Goal: Task Accomplishment & Management: Manage account settings

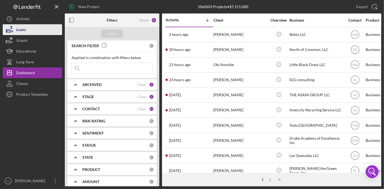
click at [27, 31] on button "Loans" at bounding box center [32, 29] width 59 height 11
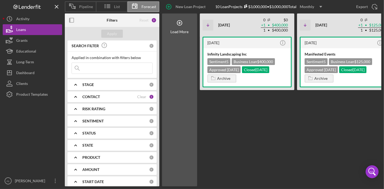
click at [113, 97] on div "CONTACT" at bounding box center [109, 97] width 55 height 4
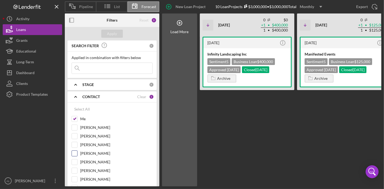
click at [74, 153] on input "[PERSON_NAME]" at bounding box center [74, 153] width 5 height 5
checkbox input "true"
click at [75, 117] on input "Me" at bounding box center [74, 118] width 5 height 5
checkbox input "false"
click at [113, 34] on div "Apply" at bounding box center [112, 34] width 10 height 8
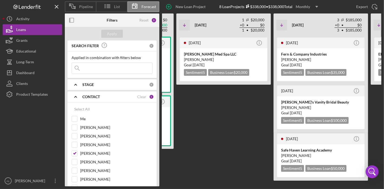
scroll to position [0, 140]
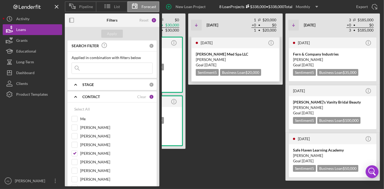
click at [250, 55] on div "[PERSON_NAME] Med Spa LLC" at bounding box center [235, 54] width 79 height 5
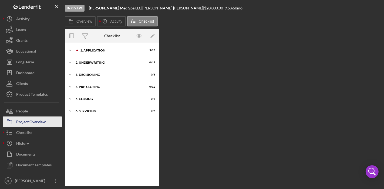
click at [38, 125] on div "Project Overview" at bounding box center [30, 123] width 29 height 12
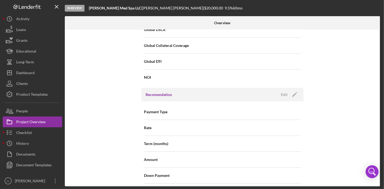
scroll to position [406, 0]
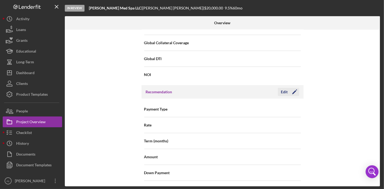
click at [295, 92] on icon "Icon/Edit" at bounding box center [295, 92] width 14 height 14
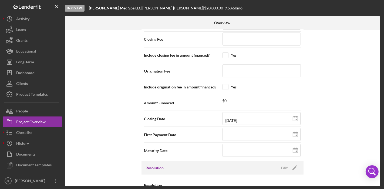
scroll to position [549, 0]
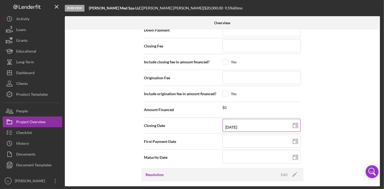
click at [296, 126] on rect at bounding box center [296, 126] width 1 height 1
type input "[DATE]"
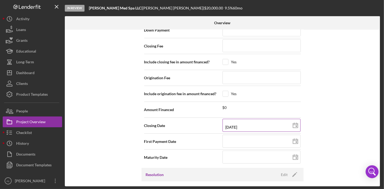
type input "[DATE]"
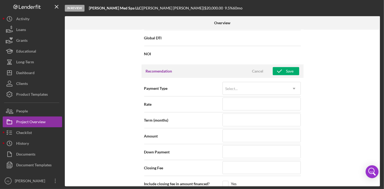
scroll to position [421, 0]
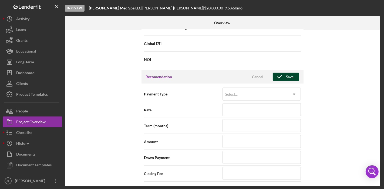
click at [295, 75] on button "Save" at bounding box center [286, 77] width 26 height 8
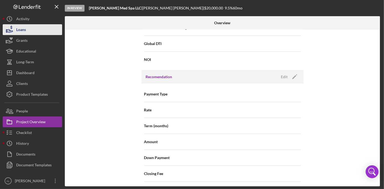
click at [37, 32] on button "Loans" at bounding box center [32, 29] width 59 height 11
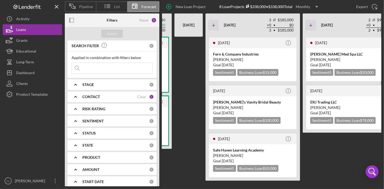
scroll to position [0, 154]
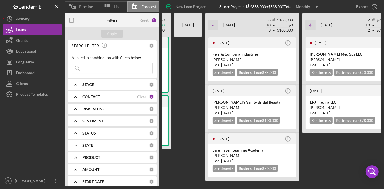
click at [345, 153] on div "[DATE] Icon/Info [PERSON_NAME] Med Spa LLC [PERSON_NAME] Goal [DATE] Sentiment …" at bounding box center [349, 112] width 95 height 150
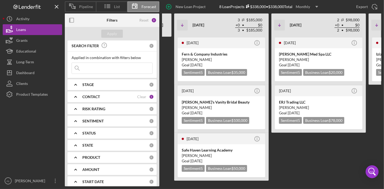
scroll to position [0, 183]
